Goal: Task Accomplishment & Management: Complete application form

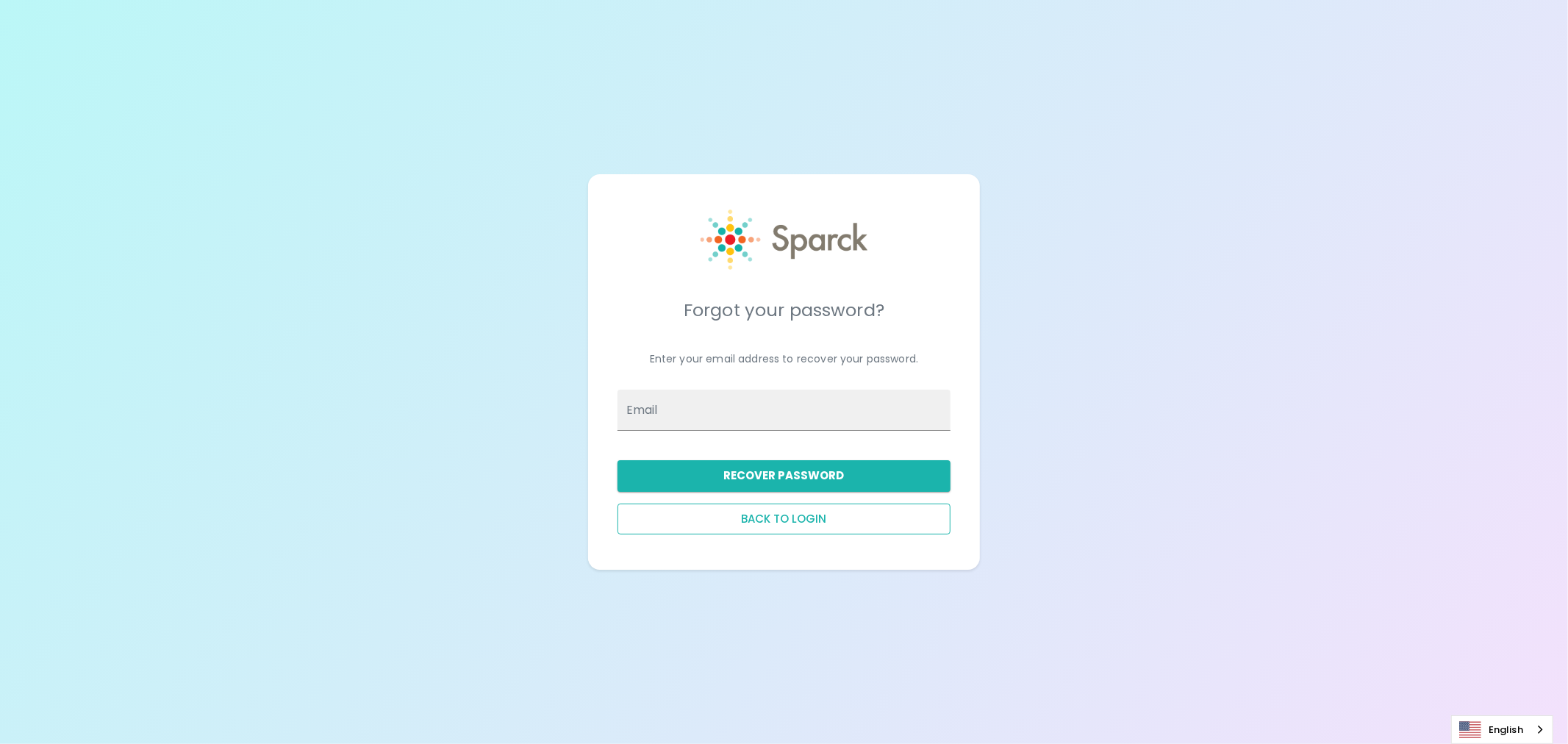
click at [764, 518] on button "Back to login" at bounding box center [784, 519] width 333 height 31
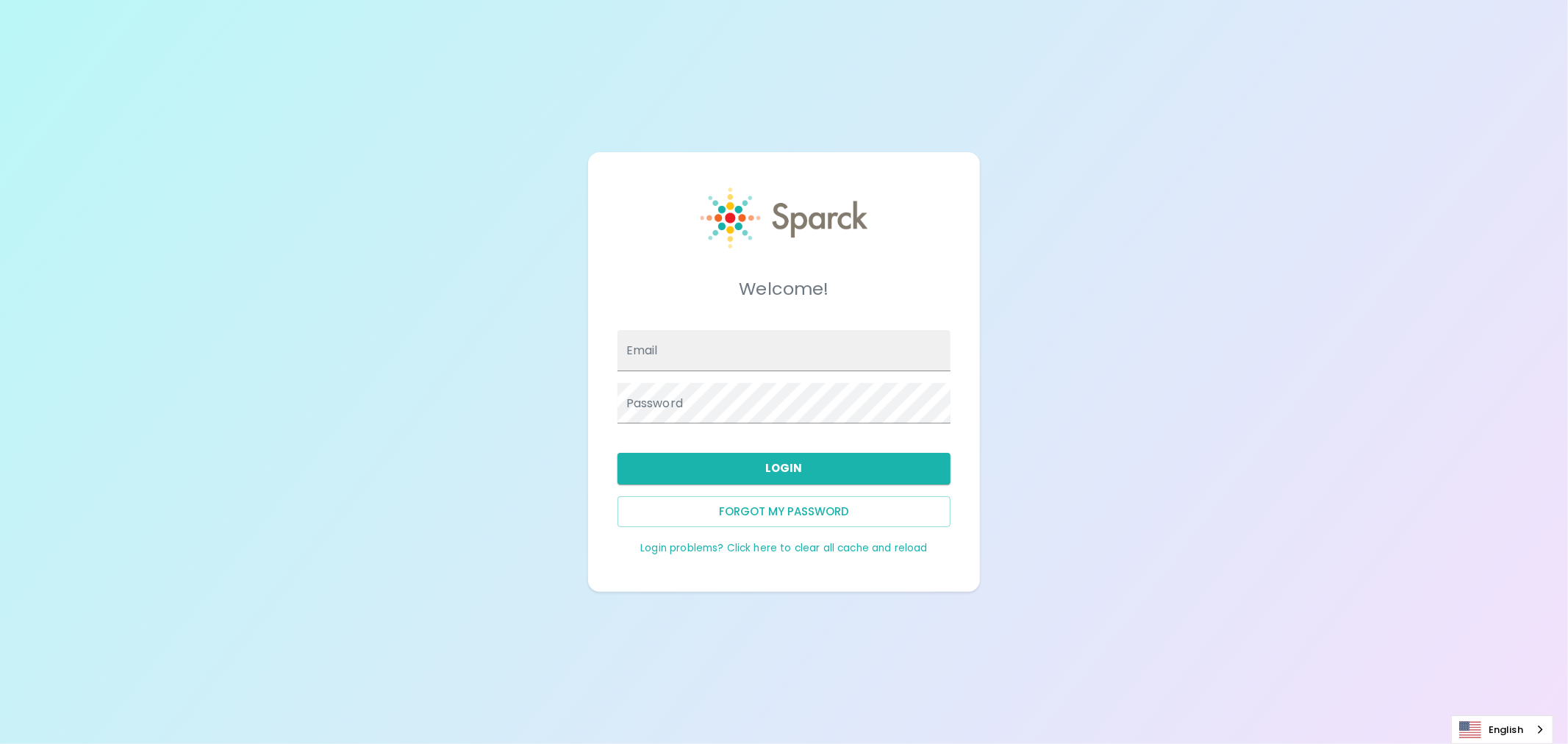
type input "anna.straus@sparckco.com"
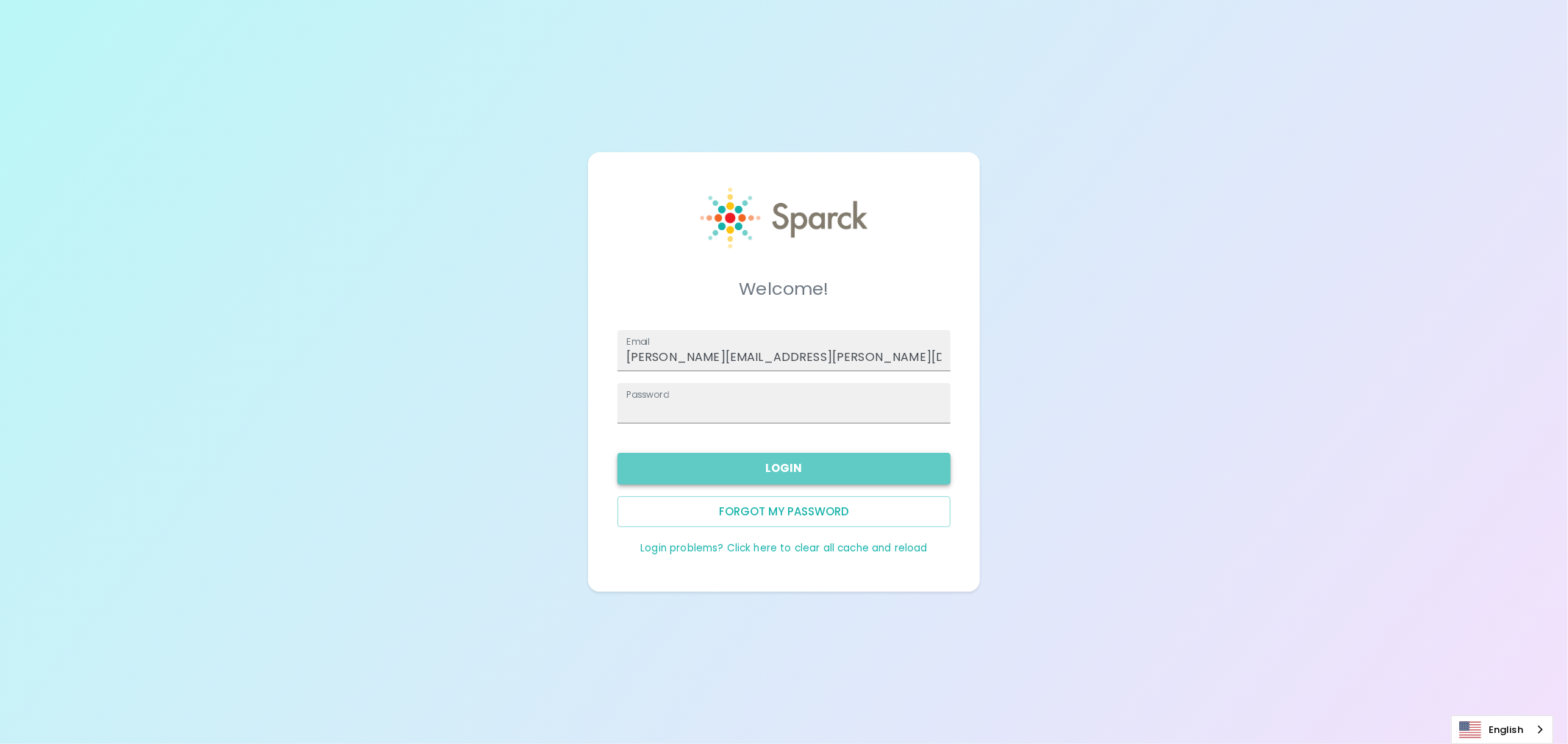
click at [765, 469] on button "Login" at bounding box center [784, 469] width 333 height 31
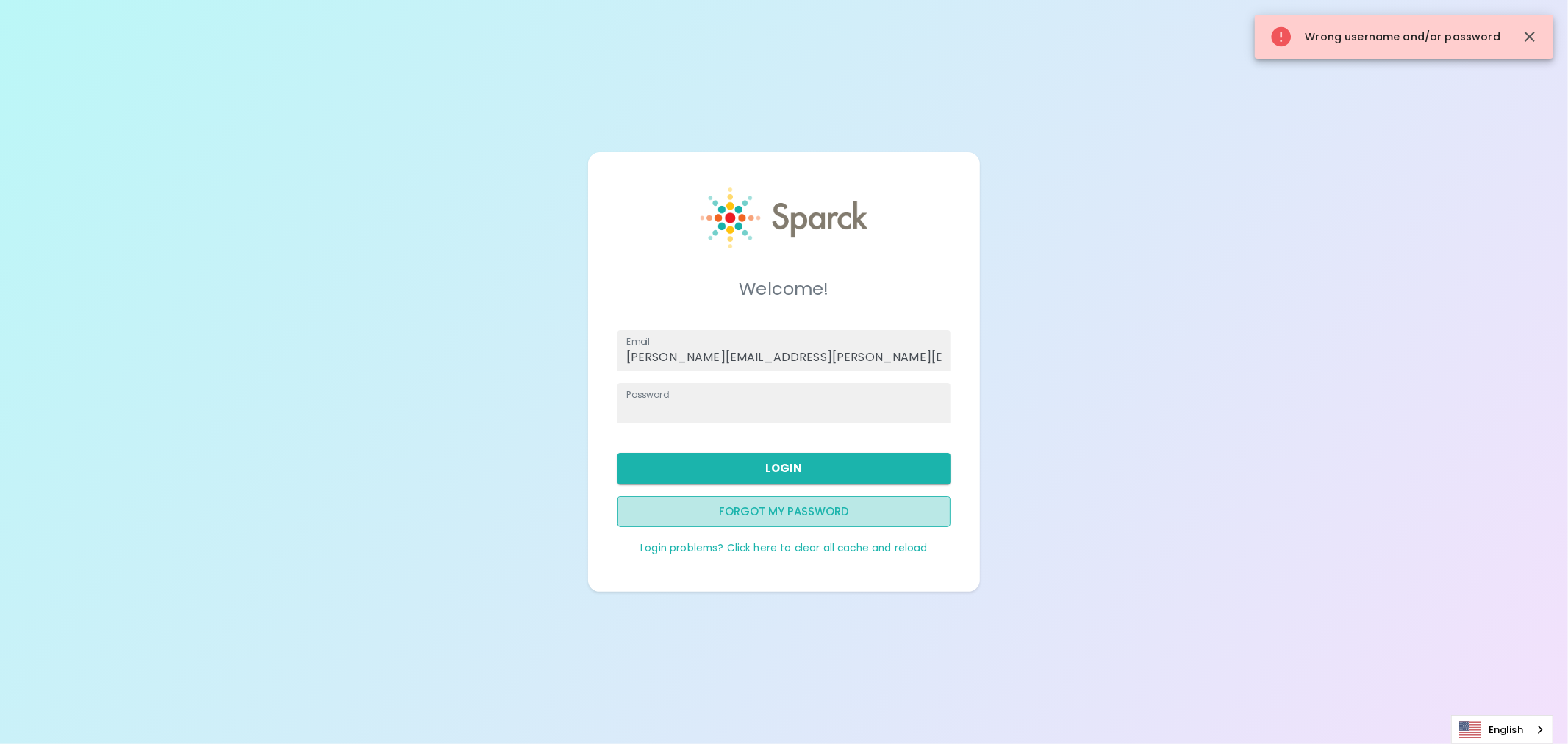
click at [790, 508] on button "Forgot my password" at bounding box center [784, 512] width 333 height 31
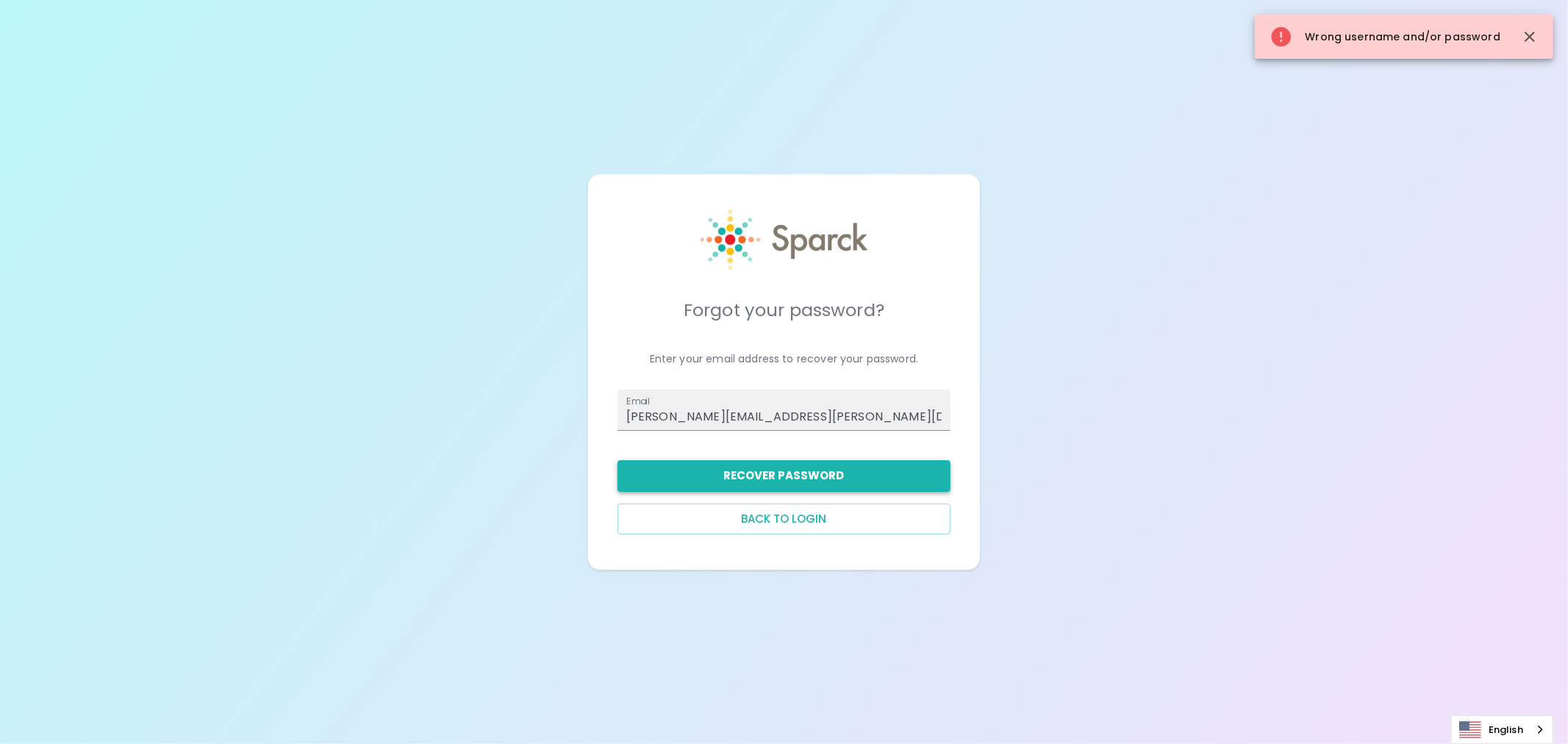
click at [803, 474] on button "Recover Password" at bounding box center [784, 476] width 333 height 31
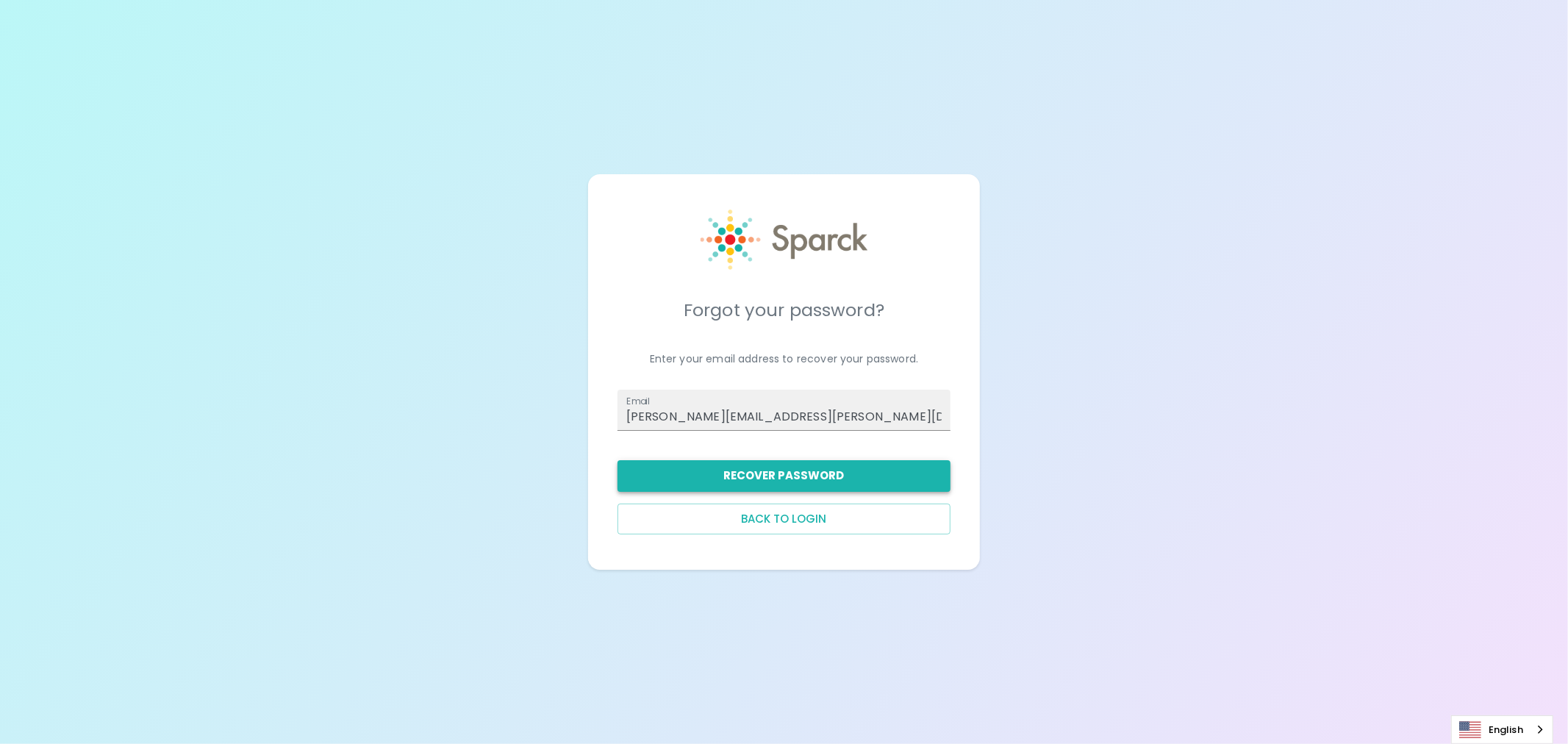
click at [803, 474] on button "Recover Password" at bounding box center [784, 476] width 333 height 31
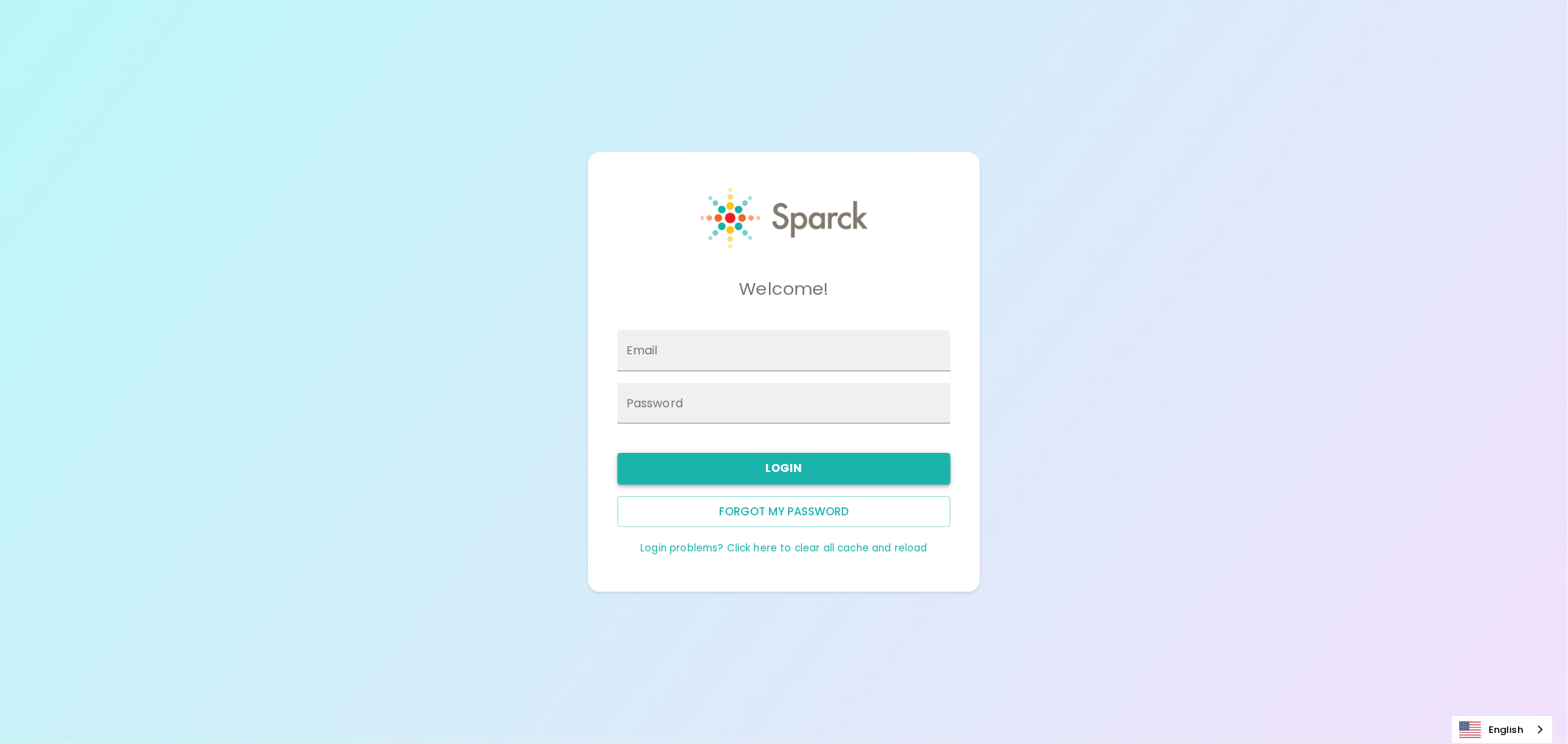
type input "[PERSON_NAME][EMAIL_ADDRESS][PERSON_NAME][DOMAIN_NAME]"
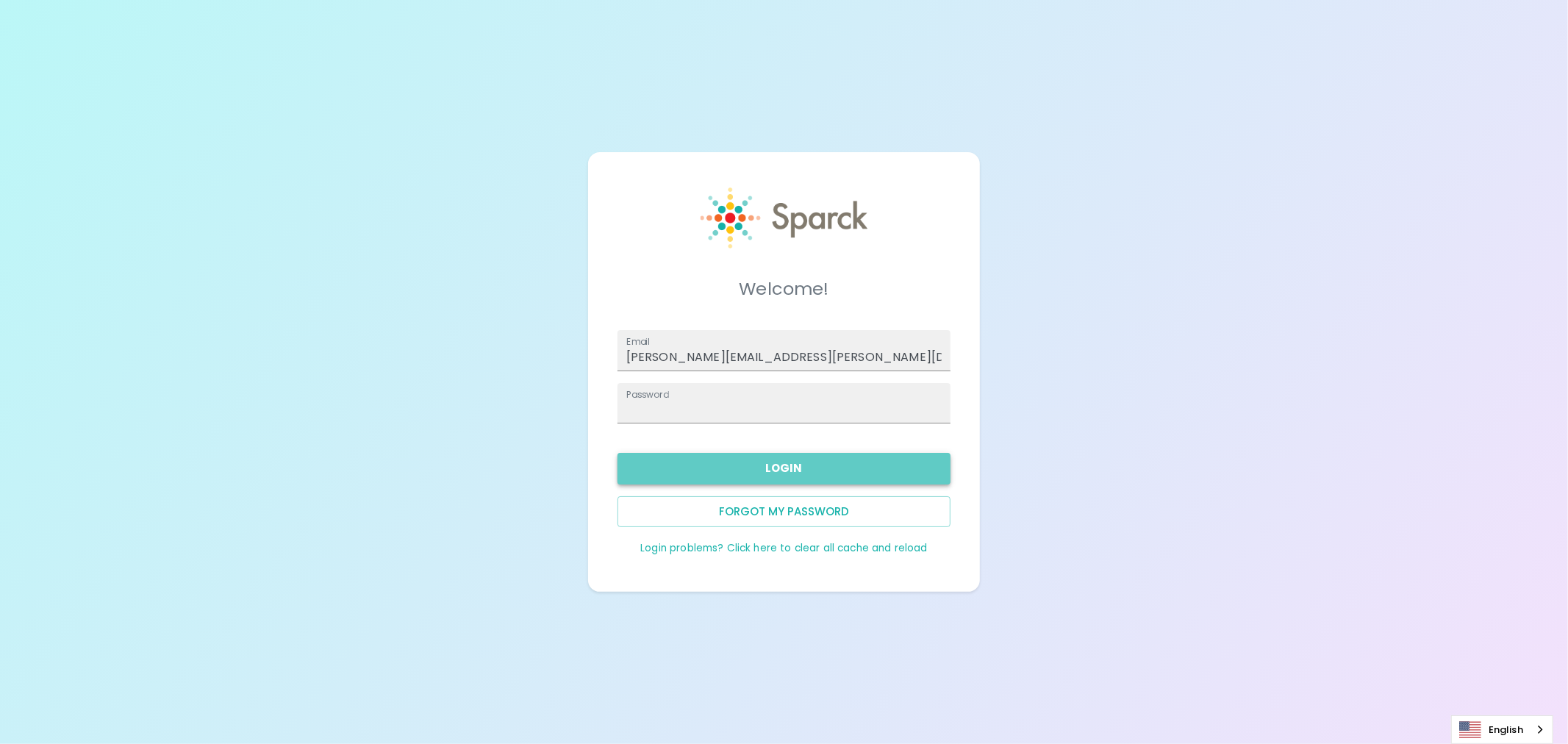
click at [734, 468] on button "Login" at bounding box center [784, 469] width 333 height 31
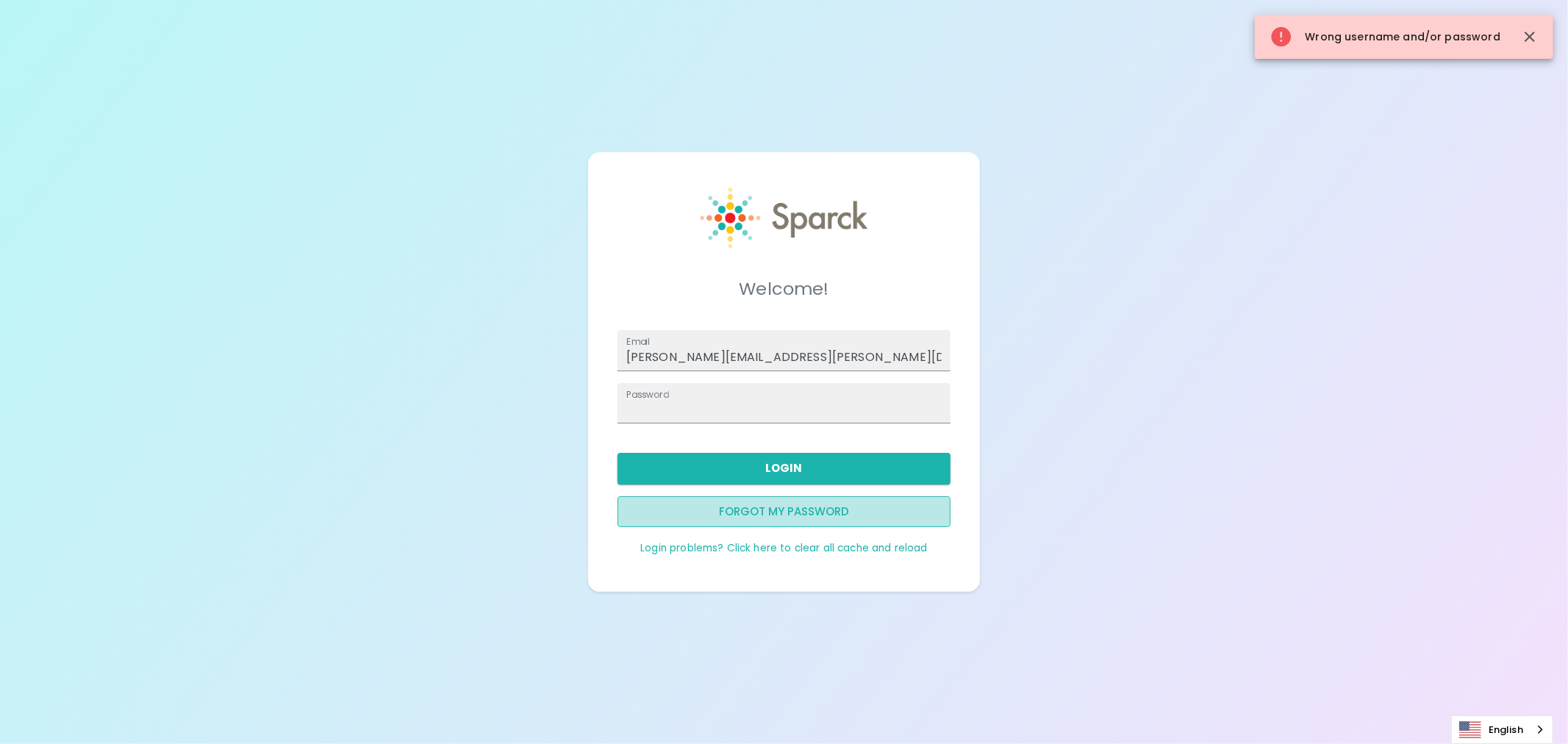
click at [743, 506] on button "Forgot my password" at bounding box center [784, 512] width 333 height 31
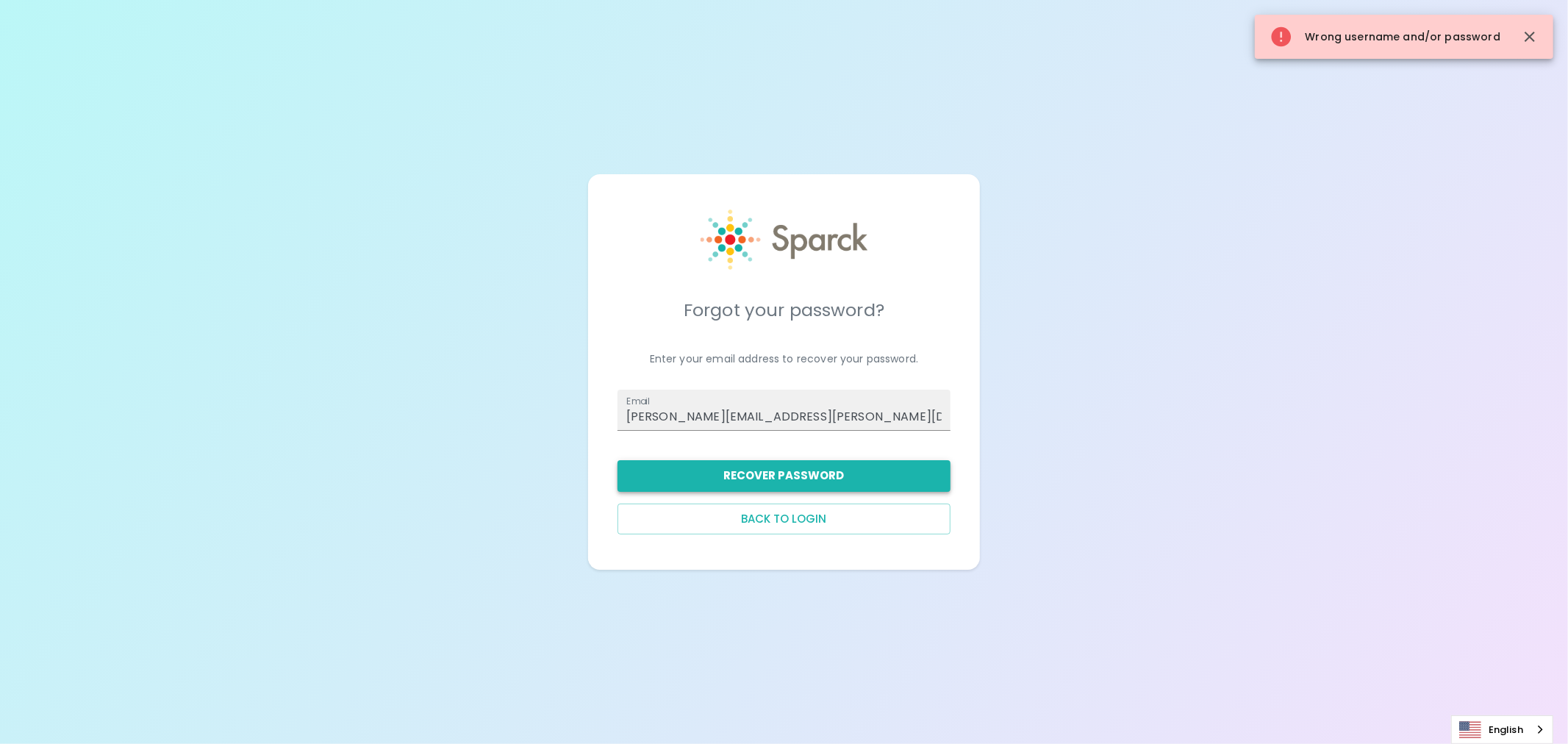
click at [795, 479] on button "Recover Password" at bounding box center [784, 476] width 333 height 31
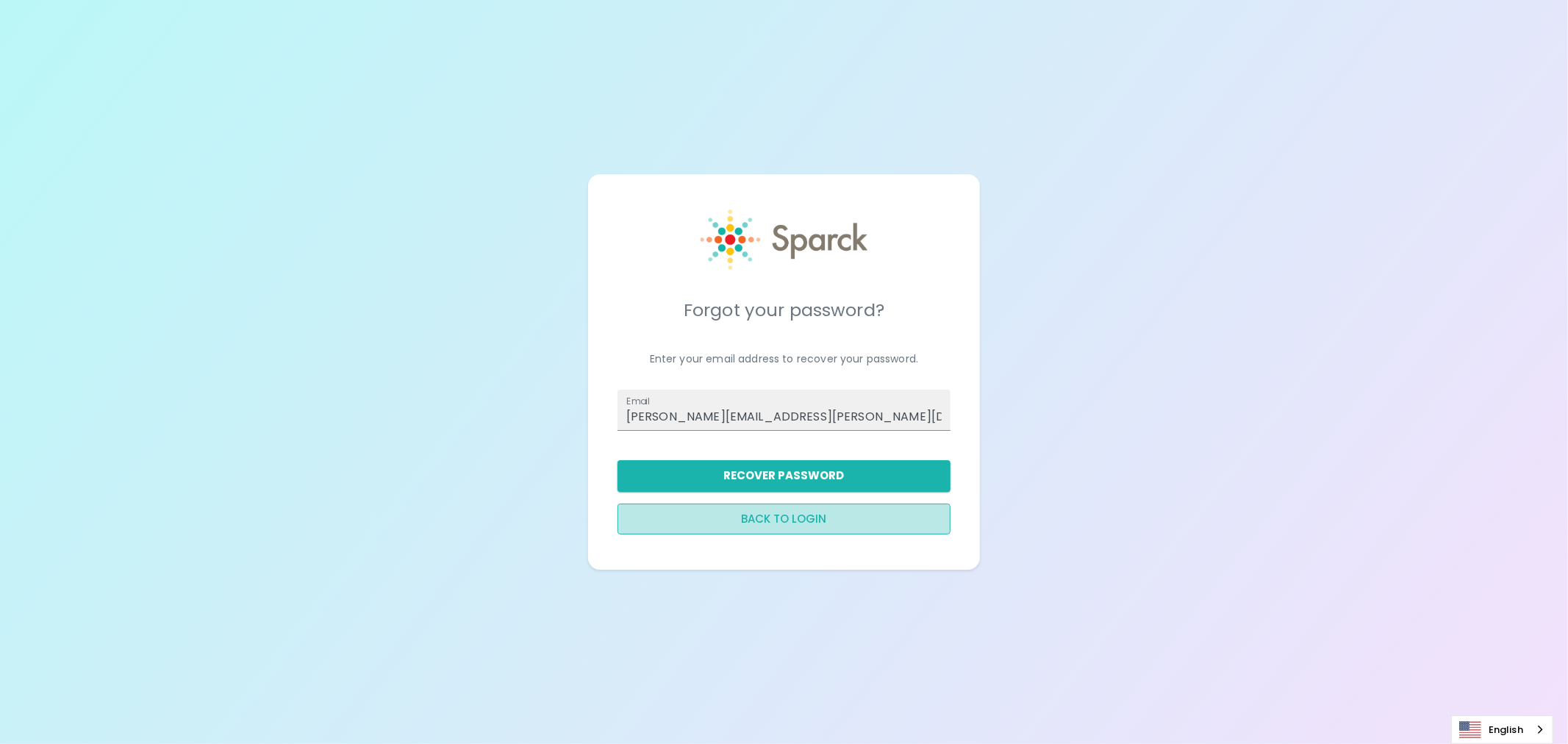
click at [758, 520] on button "Back to login" at bounding box center [784, 519] width 333 height 31
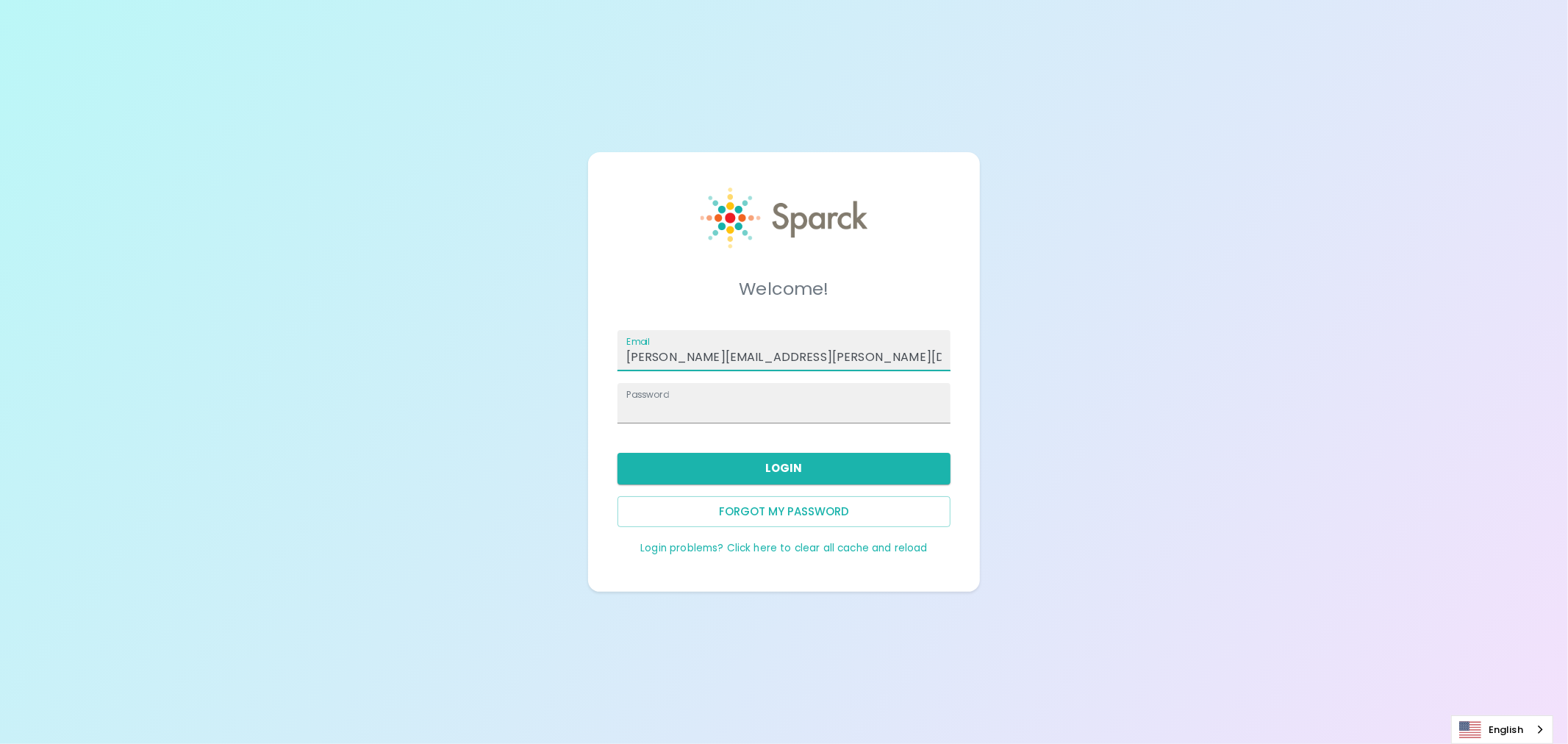
click at [825, 350] on input "[PERSON_NAME][EMAIL_ADDRESS][PERSON_NAME][DOMAIN_NAME]" at bounding box center [784, 350] width 333 height 41
type input "[EMAIL_ADDRESS][PERSON_NAME][DOMAIN_NAME]"
click at [811, 471] on button "Login" at bounding box center [784, 469] width 333 height 31
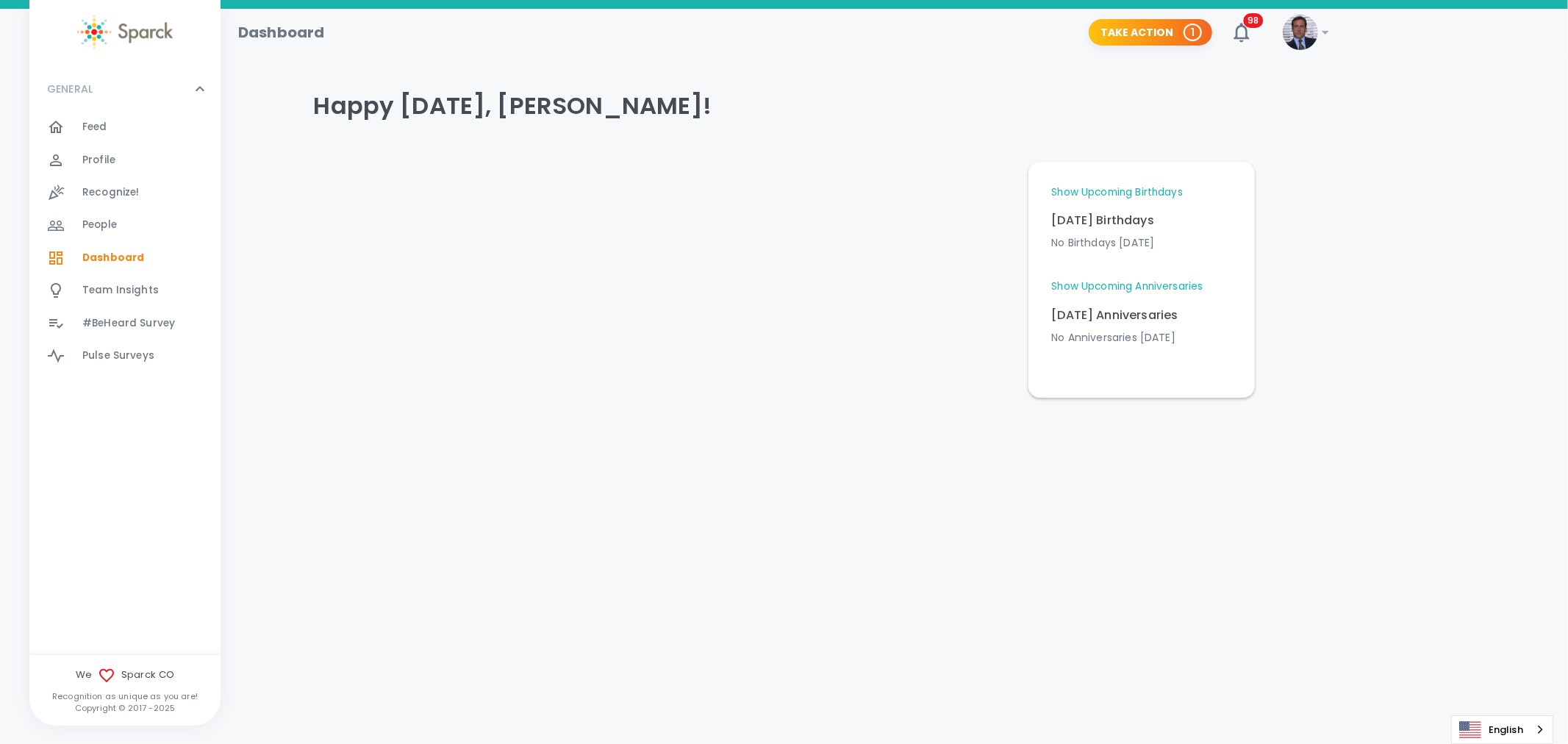
click at [1295, 38] on img at bounding box center [1301, 33] width 36 height 36
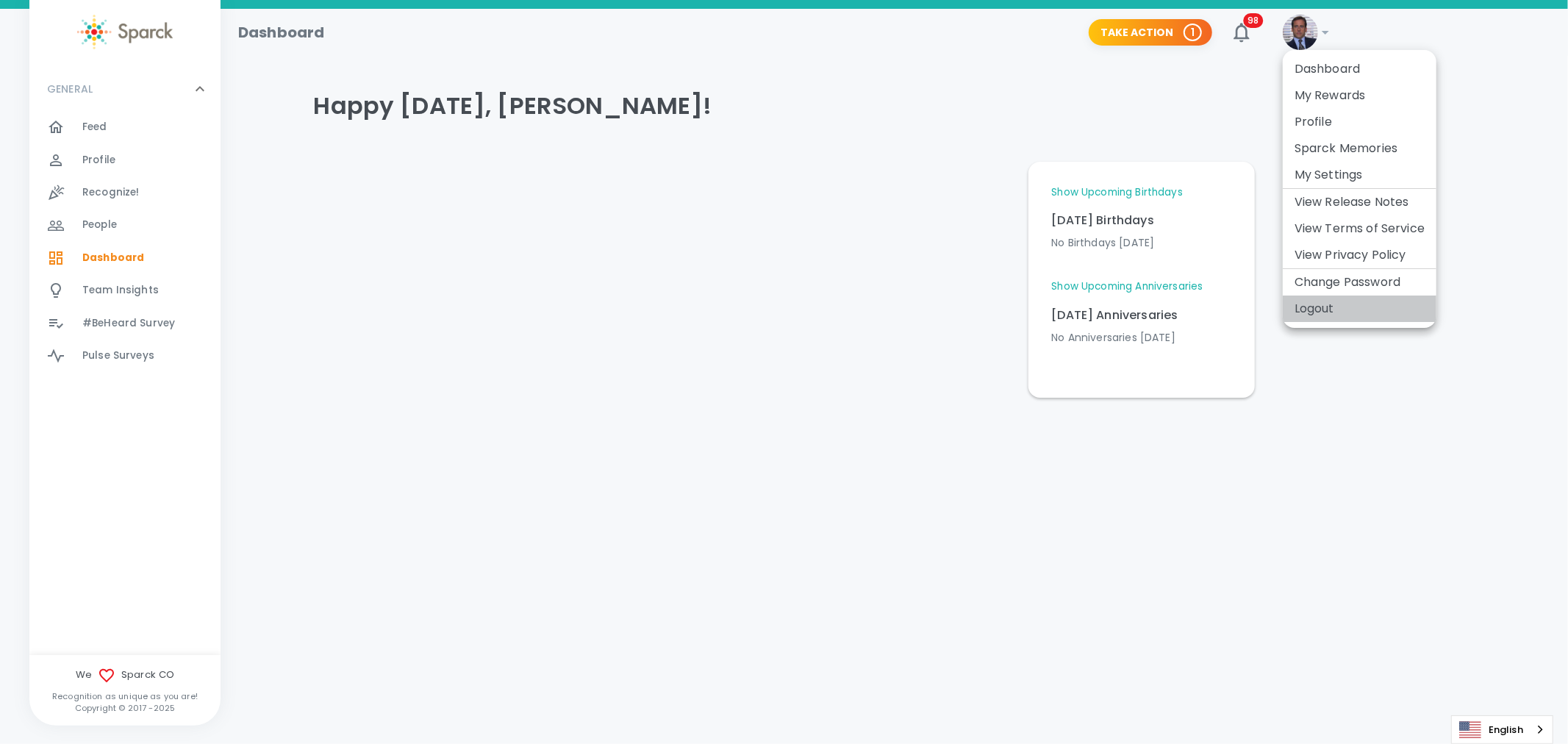
click at [1321, 305] on li "Logout" at bounding box center [1359, 309] width 154 height 27
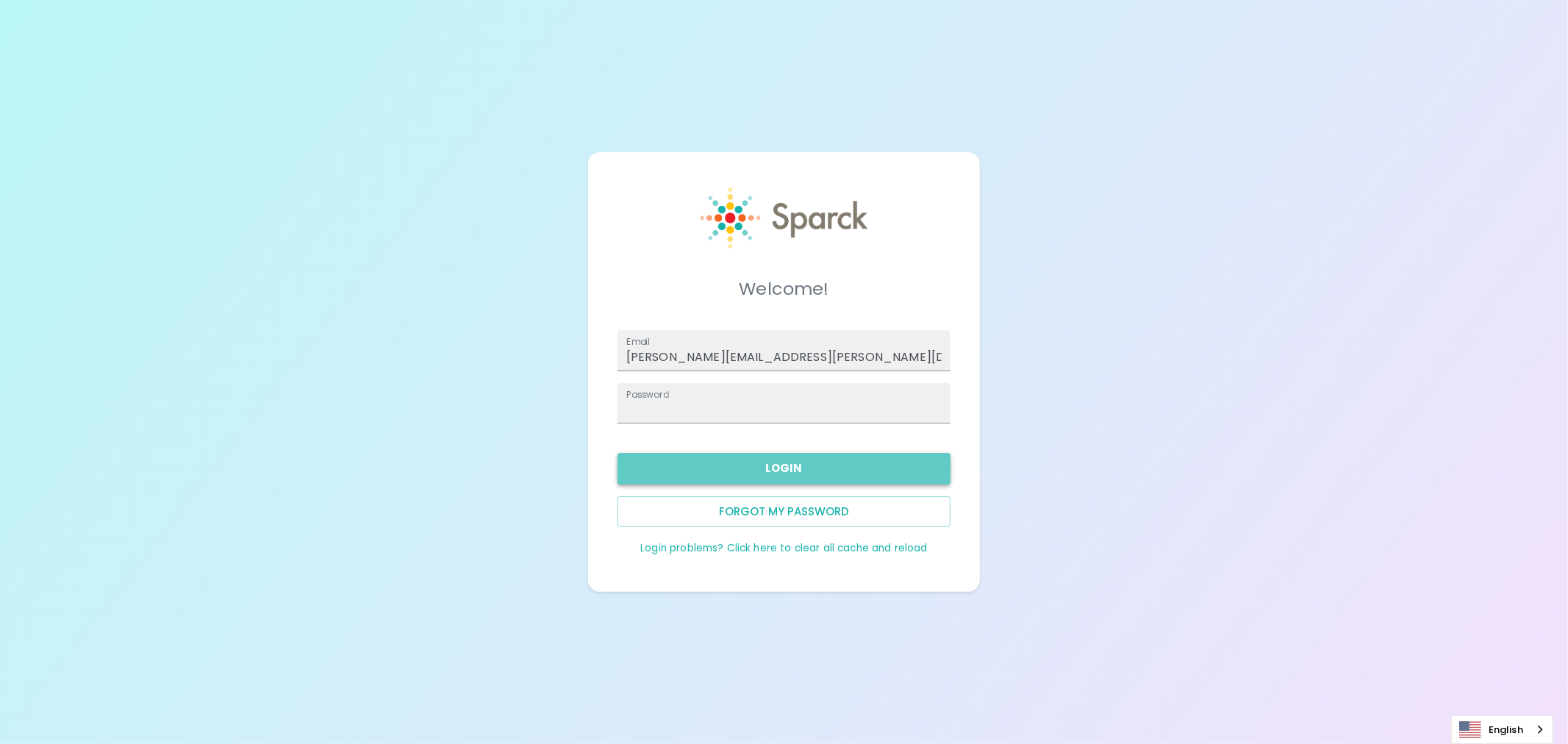
click at [798, 467] on button "Login" at bounding box center [784, 469] width 333 height 31
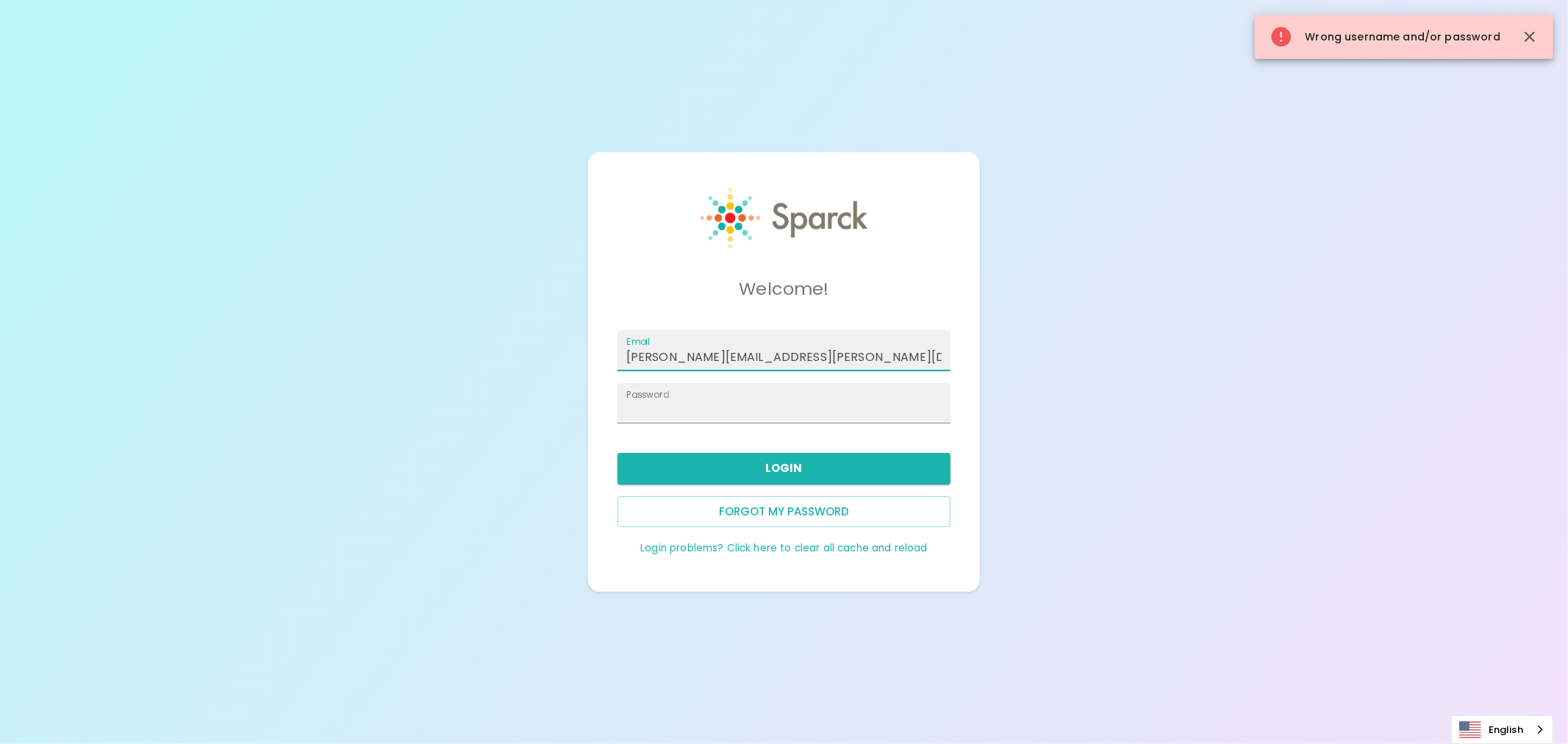
click at [828, 353] on input "anna.straus+presidio@sparckco.com" at bounding box center [784, 350] width 333 height 41
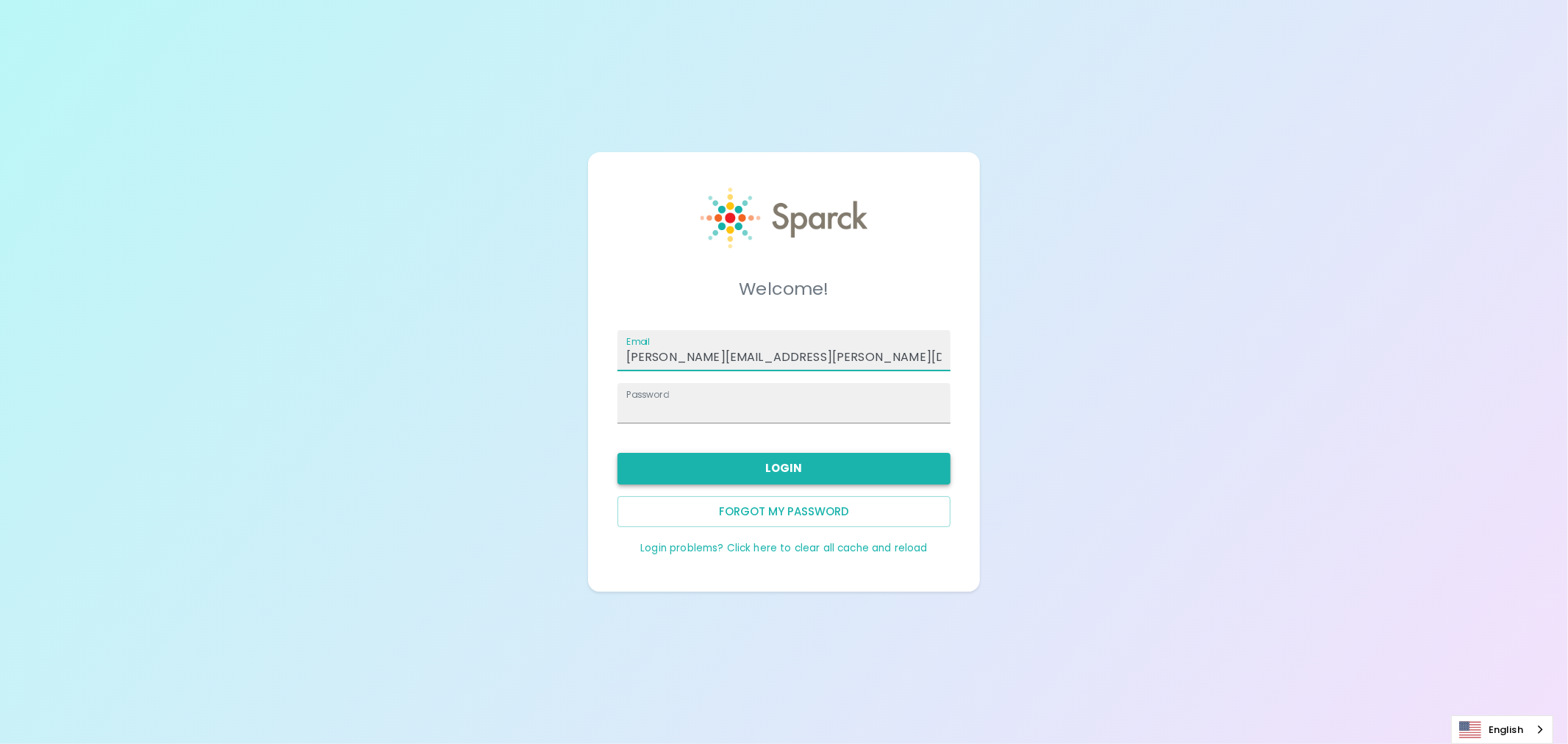
click at [816, 460] on button "Login" at bounding box center [784, 469] width 333 height 31
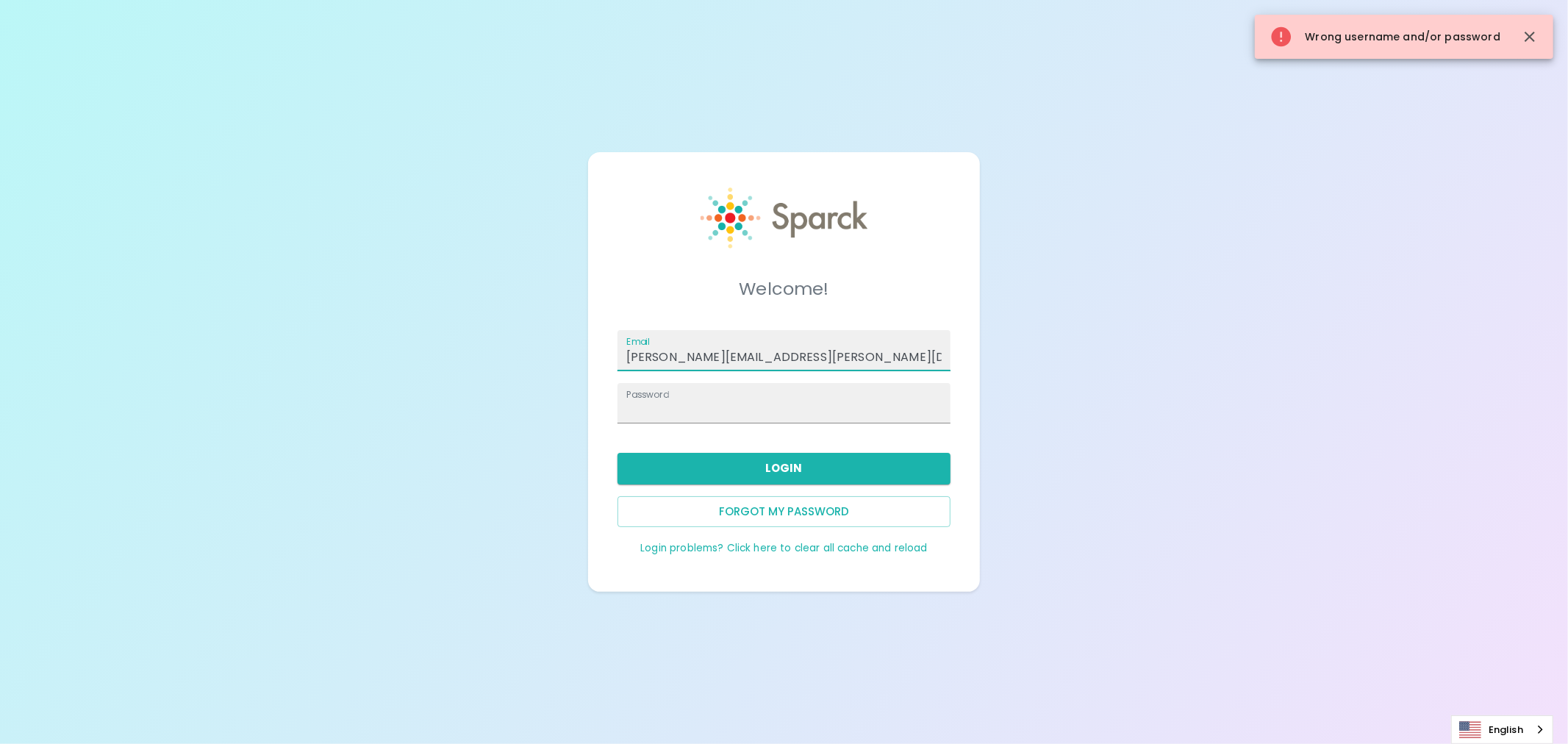
click at [836, 349] on input "anna.straus+demo@sparckco.com" at bounding box center [784, 350] width 333 height 41
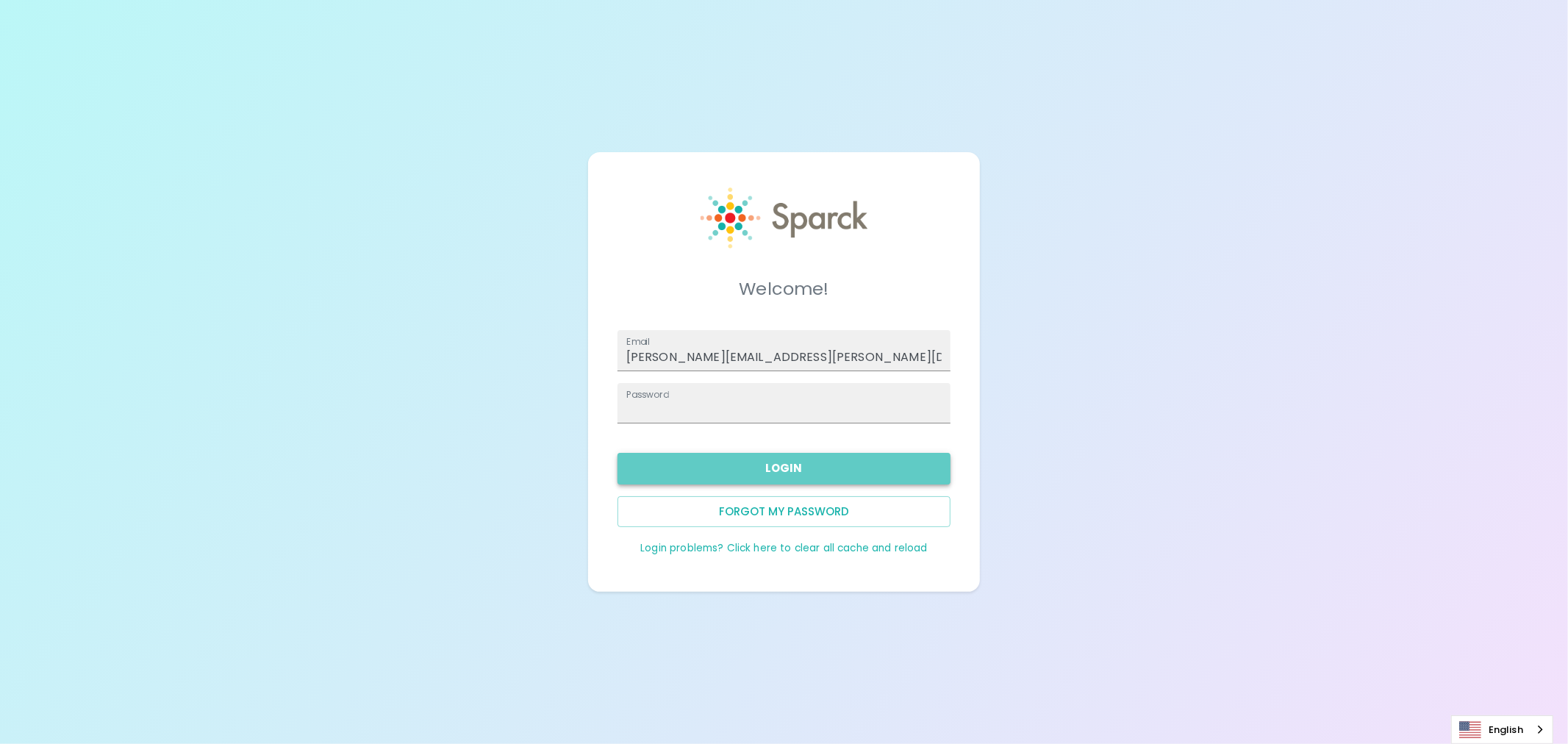
click at [791, 465] on button "Login" at bounding box center [784, 469] width 333 height 31
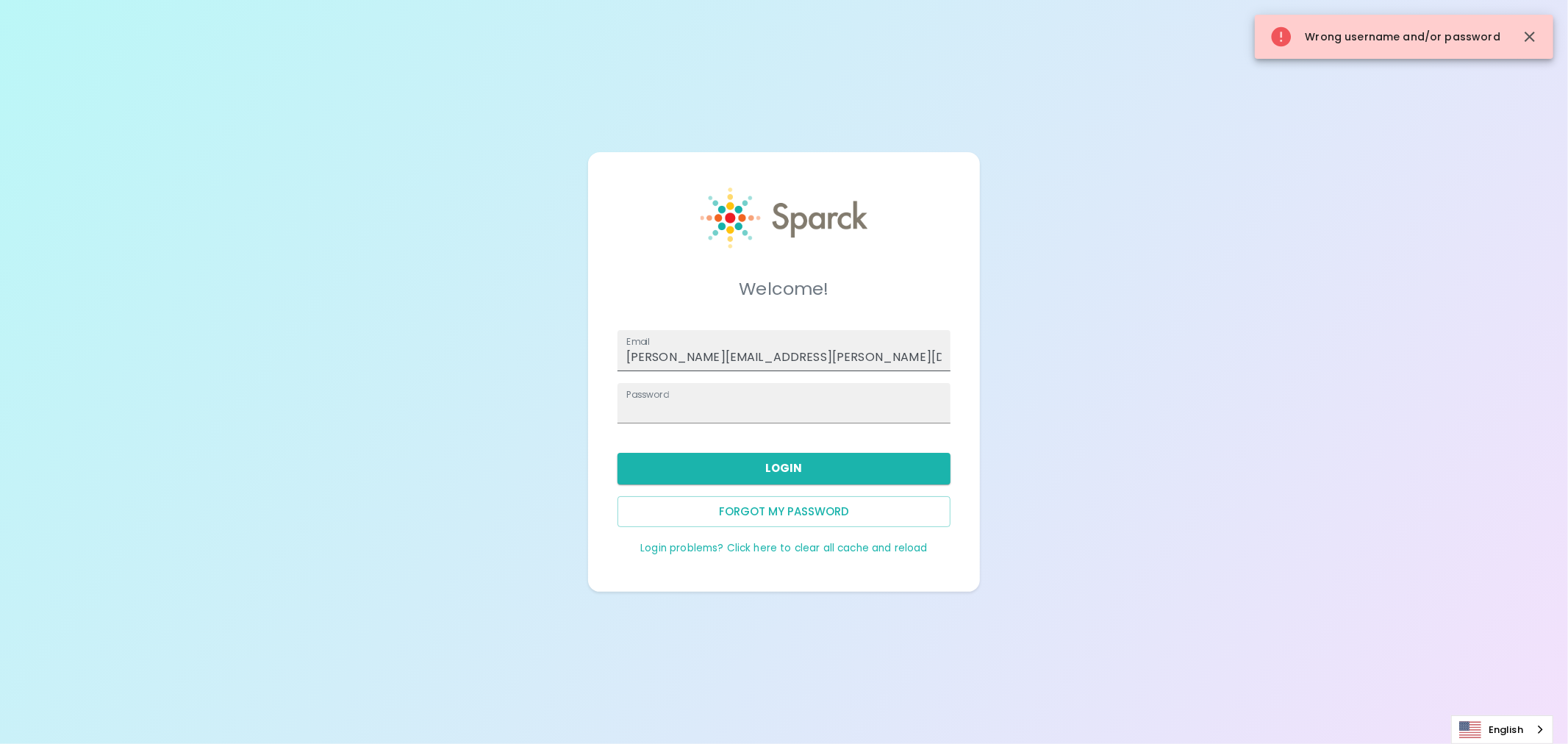
click at [824, 349] on input "rebecca.hawkins@regenerativeworkplaces.com" at bounding box center [784, 350] width 333 height 41
type input "anna.straus+teton@sparckco.com"
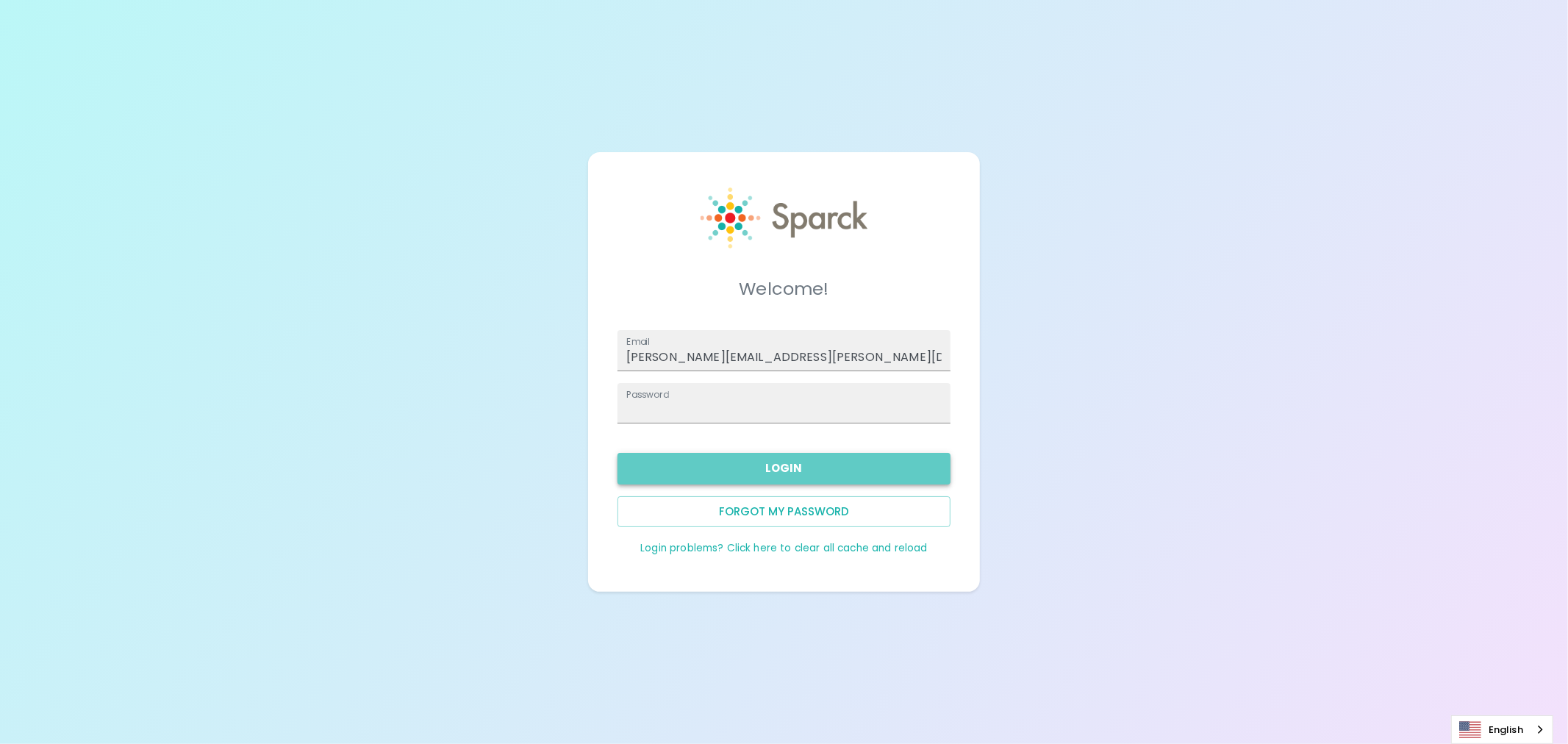
click at [747, 469] on button "Login" at bounding box center [784, 469] width 333 height 31
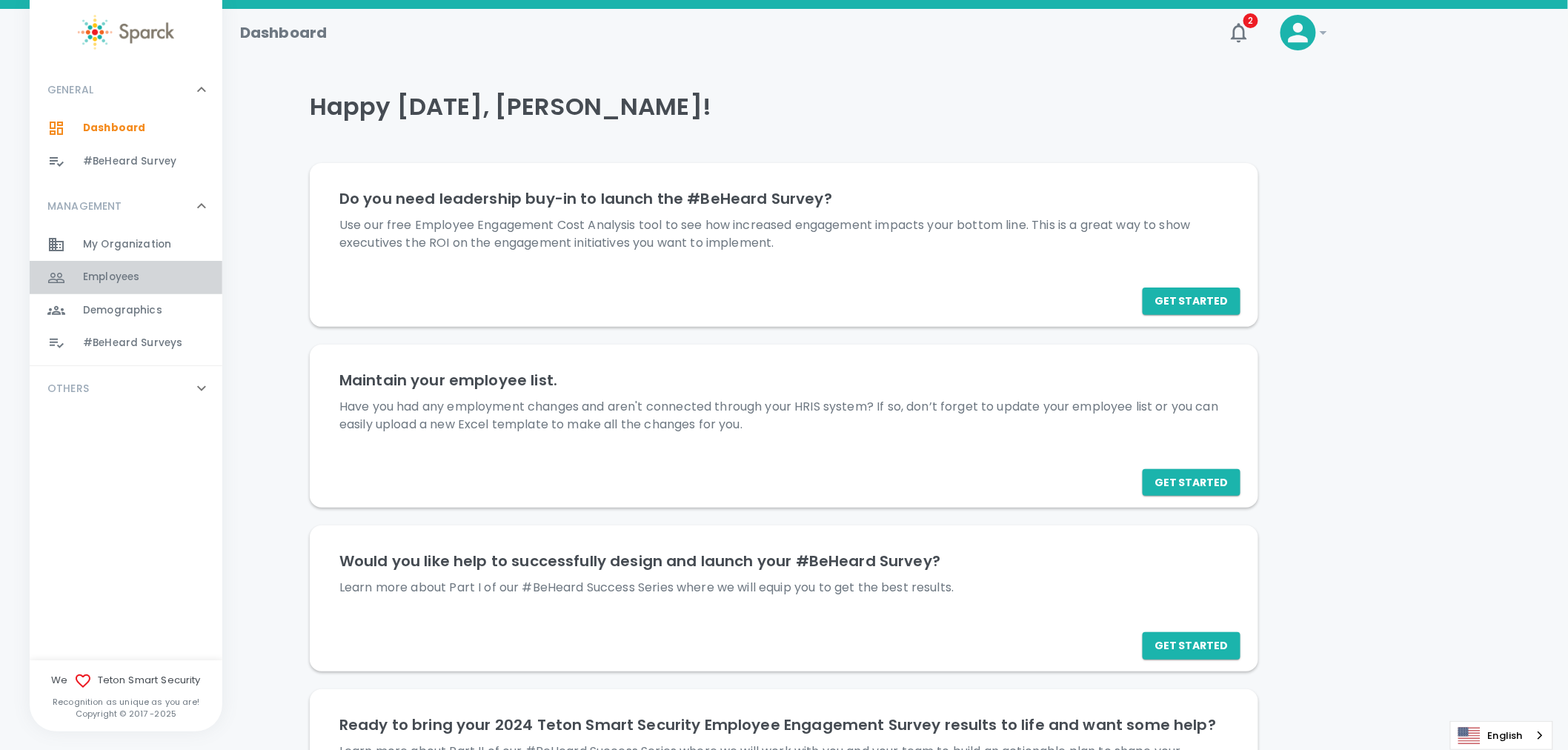
click at [104, 280] on span "Employees" at bounding box center [111, 277] width 56 height 15
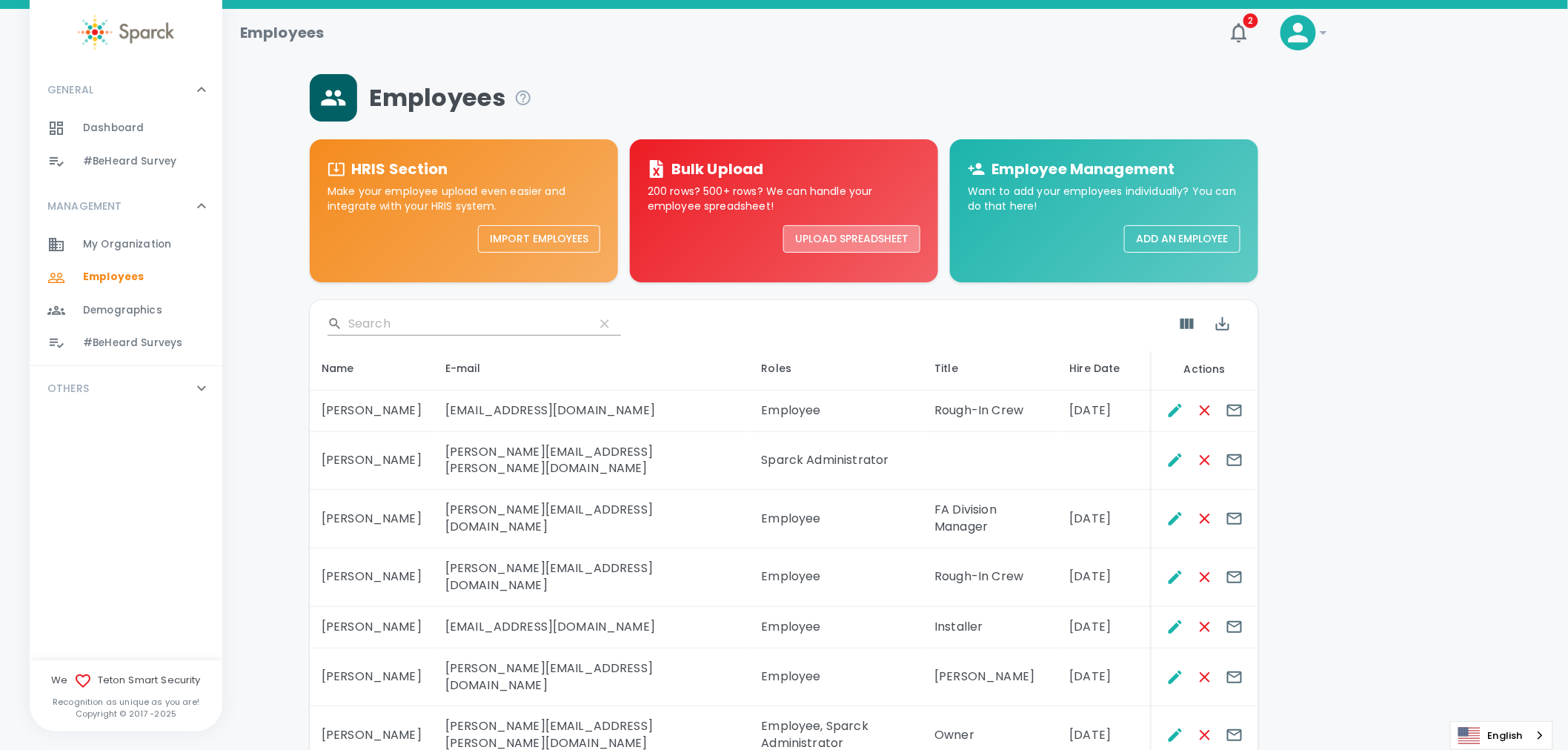
click at [849, 234] on button "Upload Spreadsheet" at bounding box center [851, 239] width 137 height 28
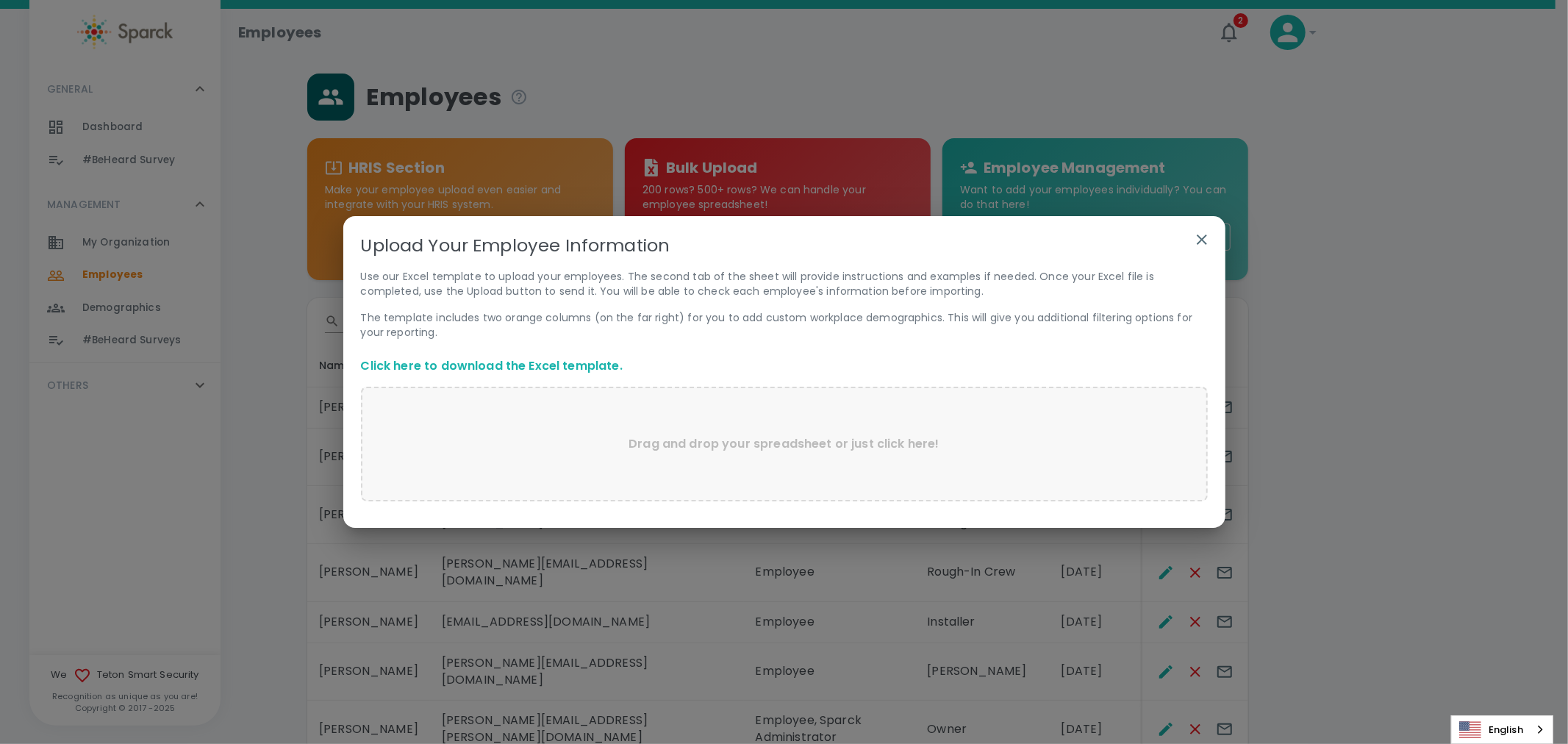
click at [538, 365] on link "Click here to download the Excel template." at bounding box center [492, 365] width 261 height 17
click at [1203, 244] on icon "button" at bounding box center [1203, 240] width 18 height 18
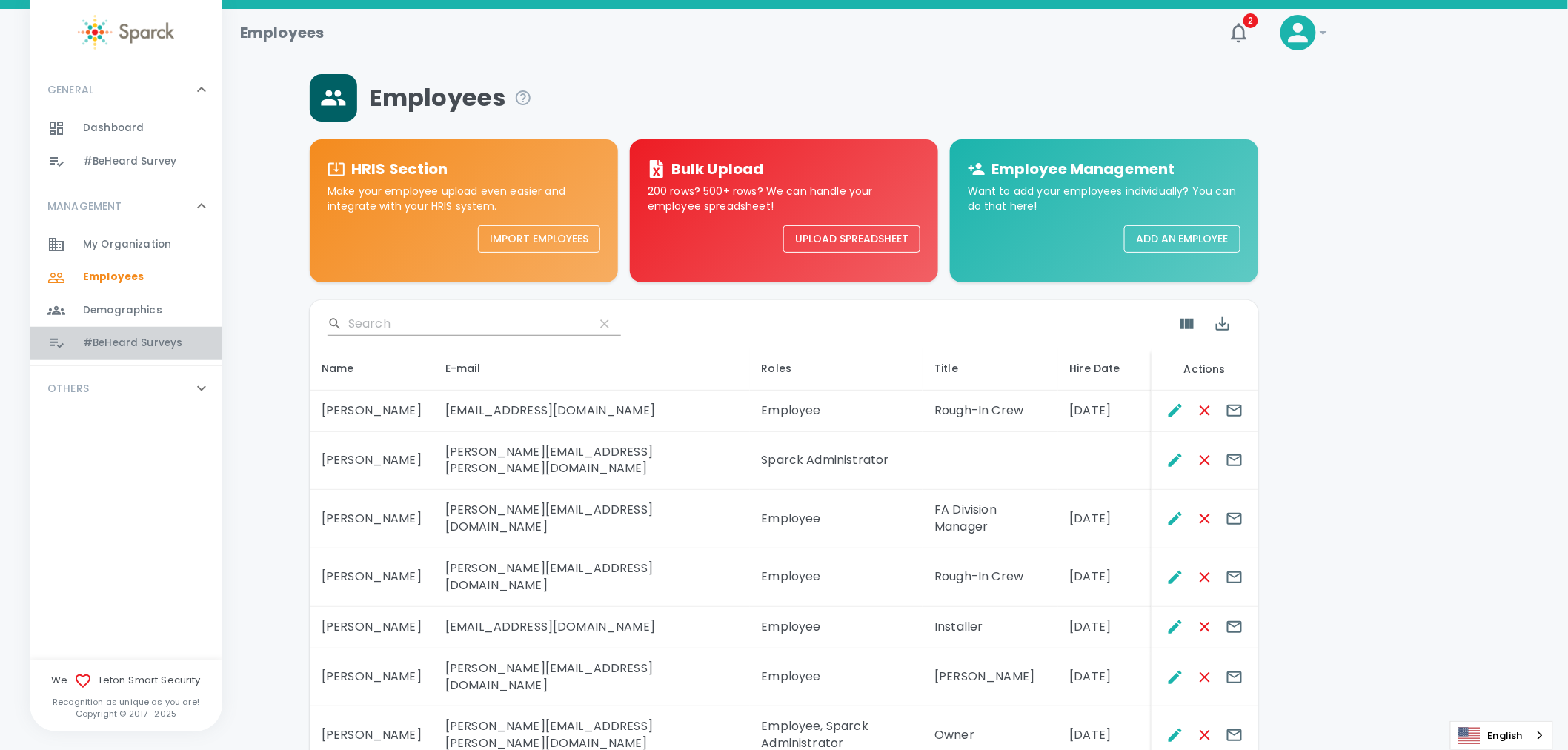
click at [127, 344] on span "#BeHeard Surveys" at bounding box center [132, 343] width 100 height 15
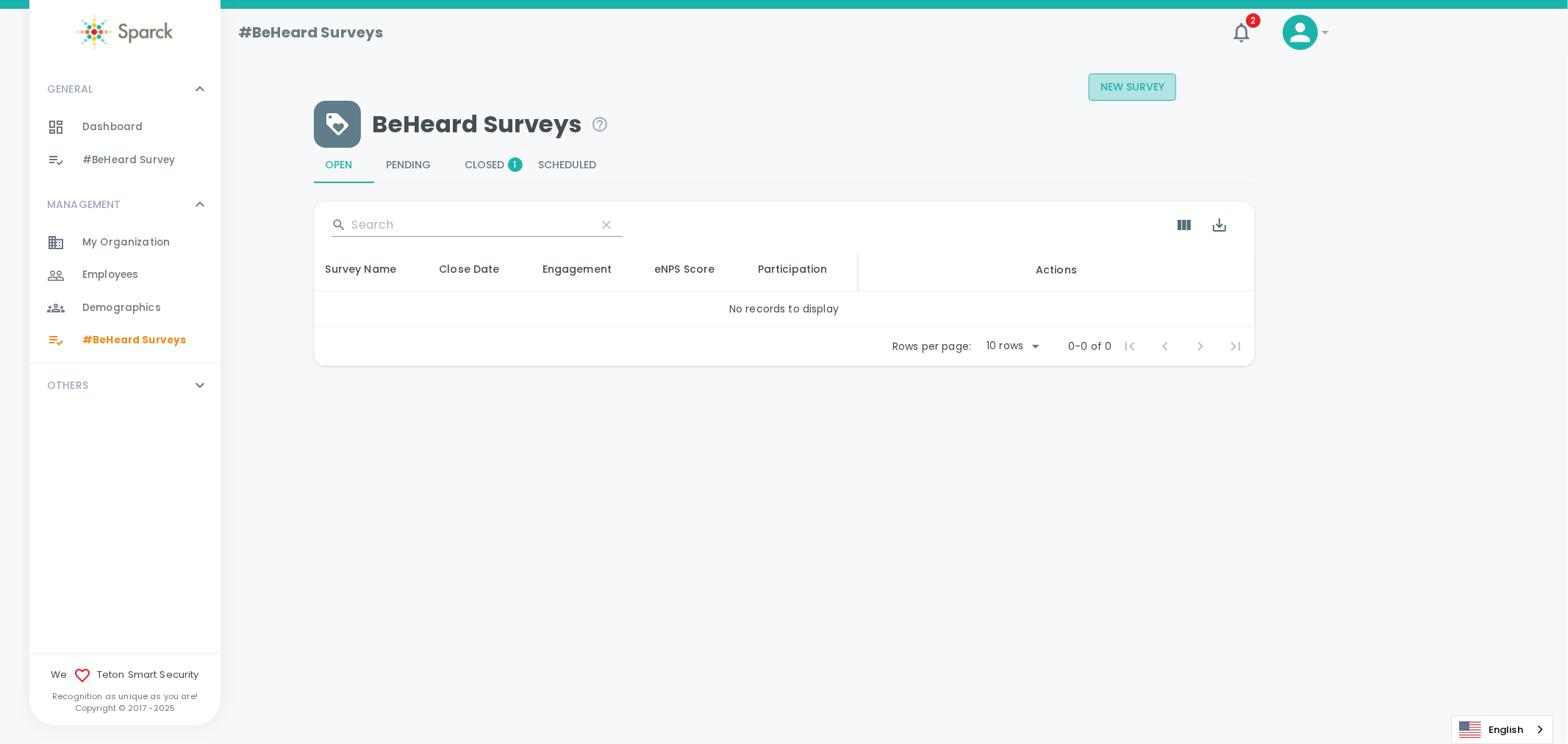
click at [1124, 86] on button "New Survey" at bounding box center [1133, 87] width 88 height 27
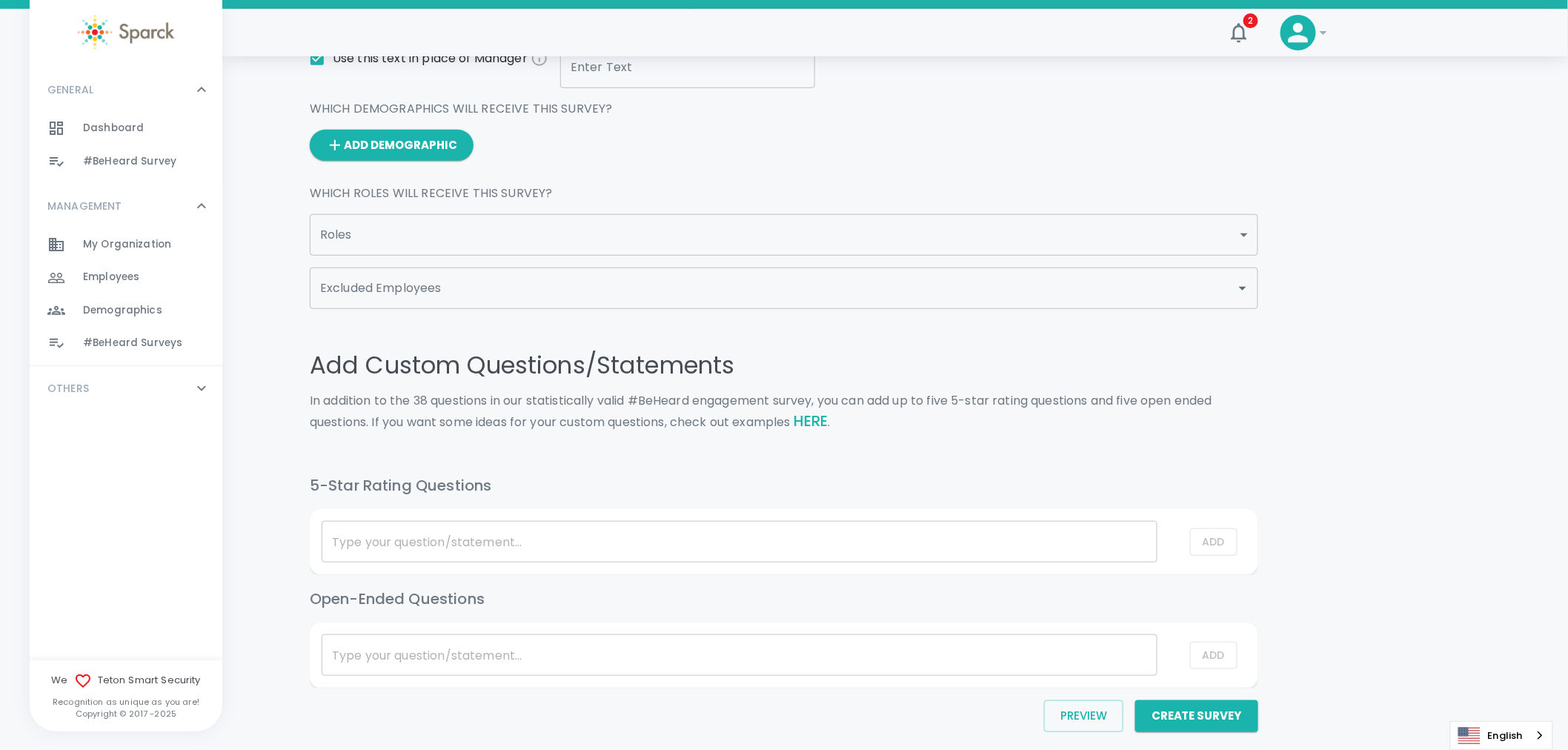
scroll to position [329, 0]
click at [823, 420] on link "HERE" at bounding box center [811, 420] width 35 height 21
